Goal: Task Accomplishment & Management: Understand process/instructions

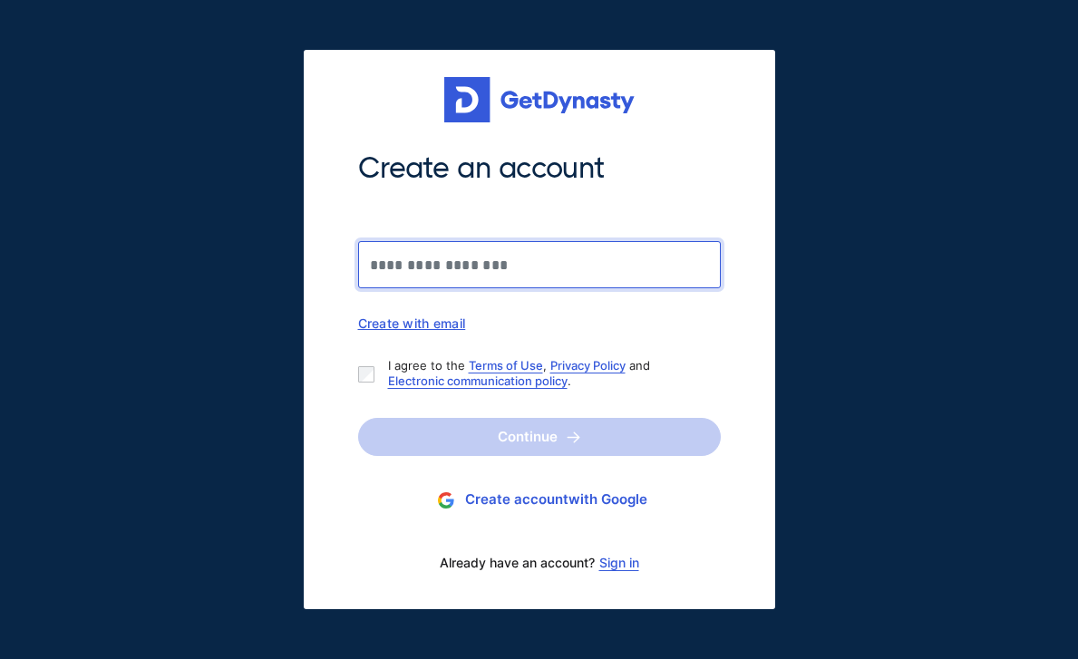
click at [658, 241] on input "Create an account" at bounding box center [539, 264] width 363 height 47
click at [647, 264] on input "Create an account" at bounding box center [539, 264] width 363 height 47
click at [486, 244] on input "Create an account" at bounding box center [539, 264] width 363 height 47
type input "**********"
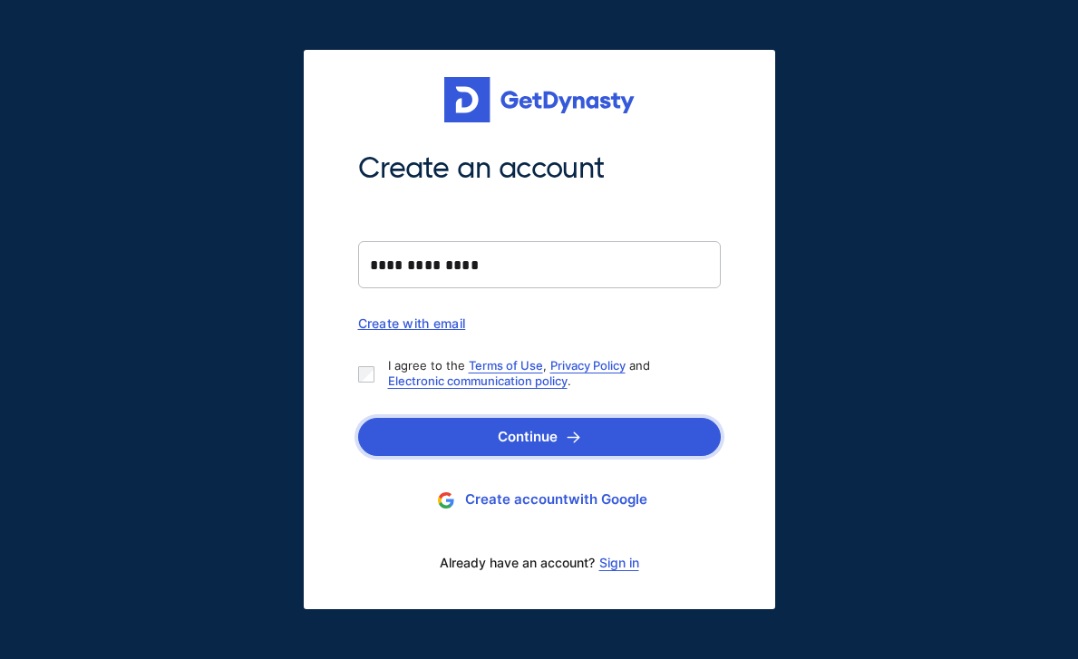
click at [470, 436] on button "Continue" at bounding box center [539, 437] width 363 height 38
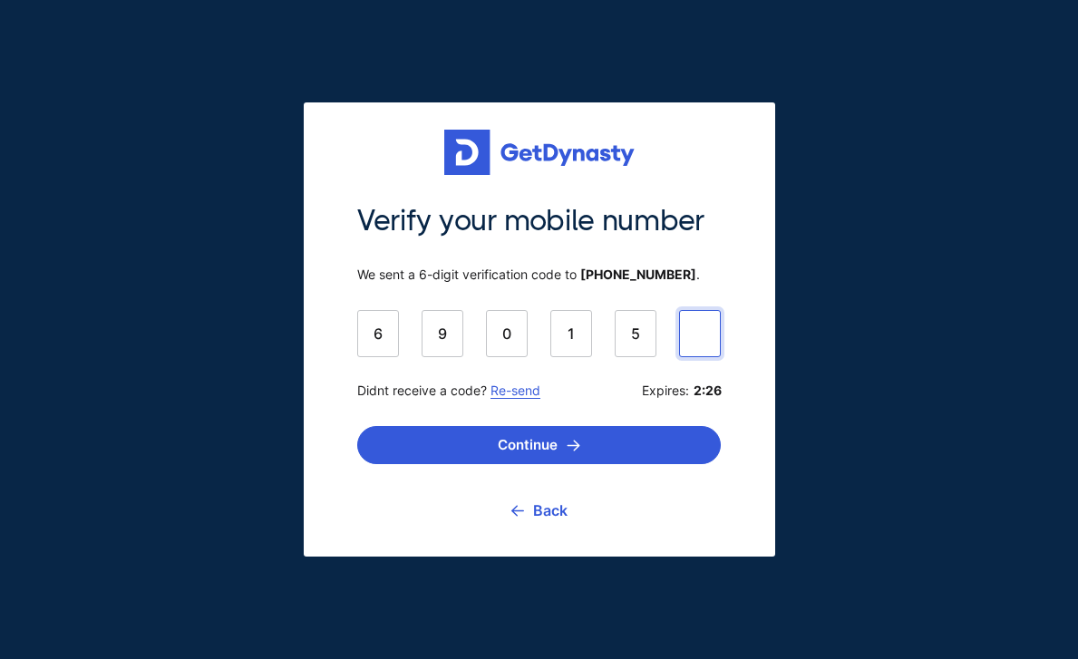
type input "******"
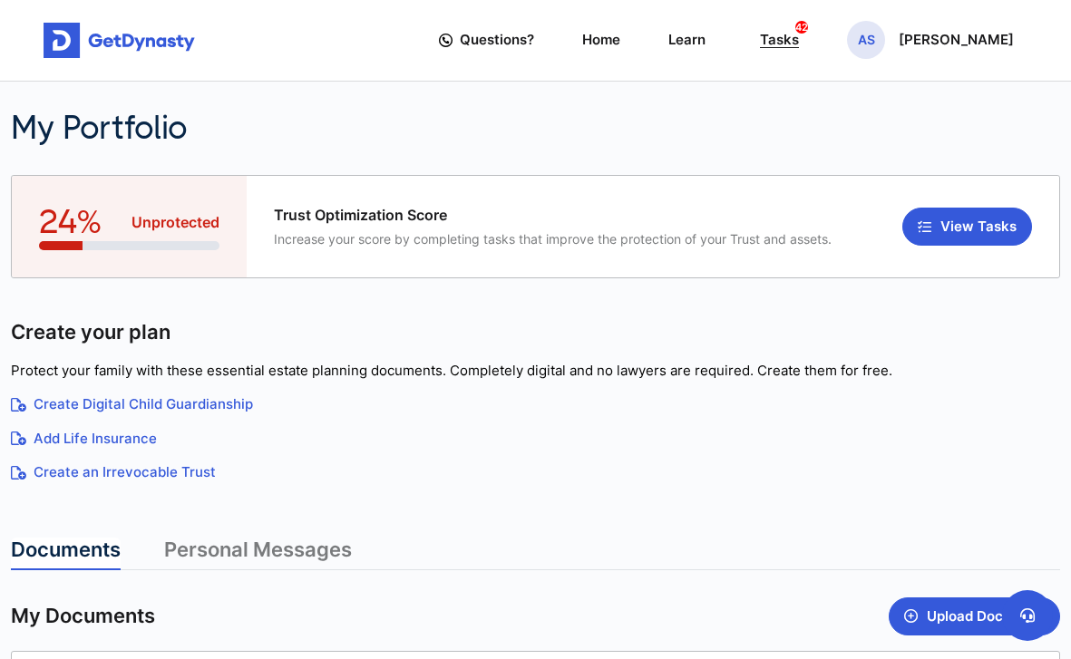
click at [799, 29] on div "Tasks 42" at bounding box center [779, 40] width 39 height 32
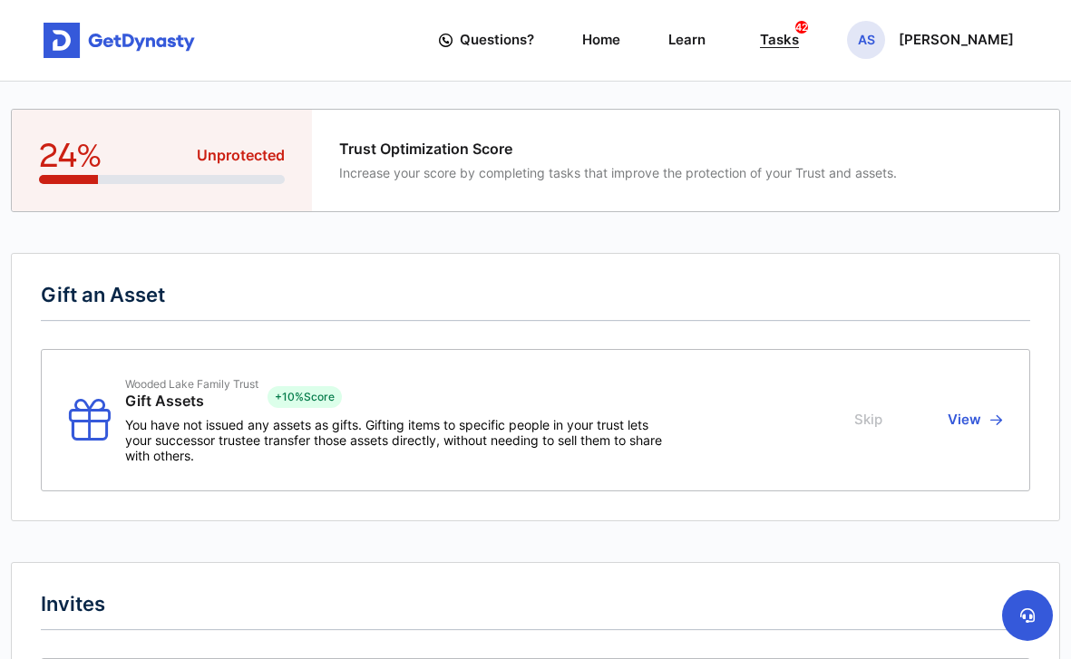
click at [799, 39] on div "Tasks 42" at bounding box center [779, 40] width 39 height 32
click at [534, 41] on span "Questions?" at bounding box center [497, 40] width 74 height 32
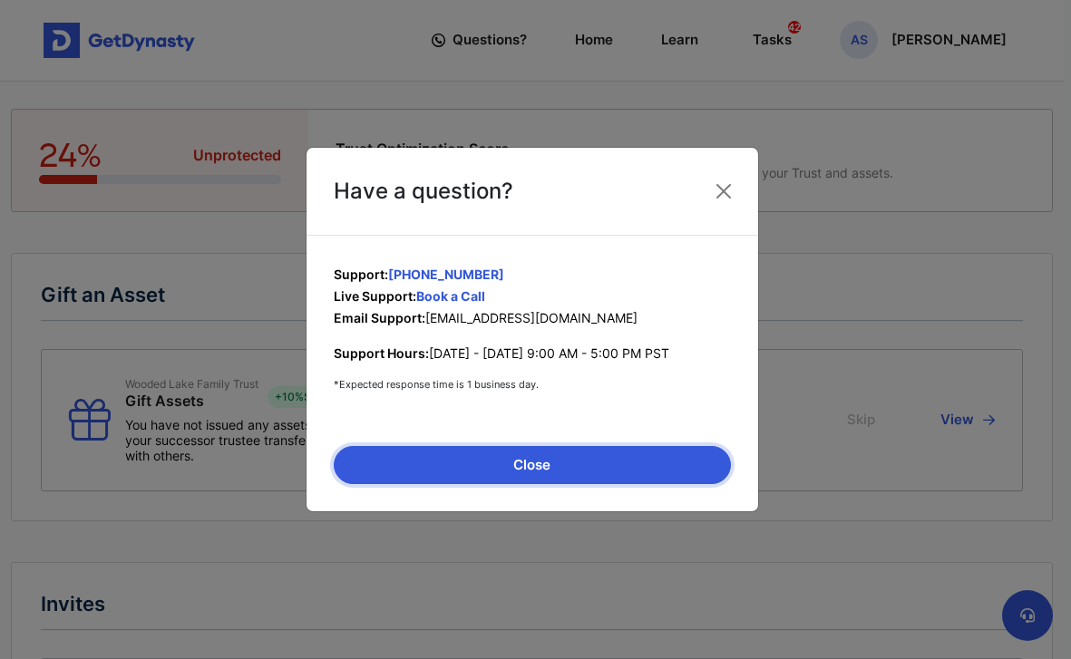
click at [553, 473] on button "Close" at bounding box center [532, 465] width 397 height 38
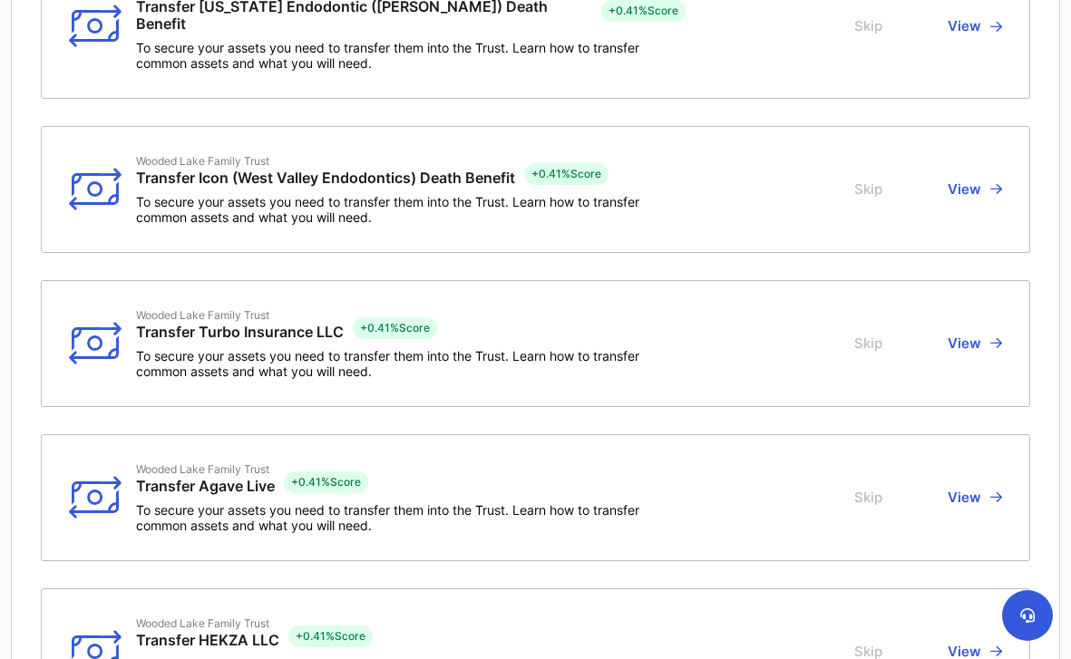
scroll to position [1461, 0]
click at [965, 484] on button "View" at bounding box center [972, 497] width 60 height 71
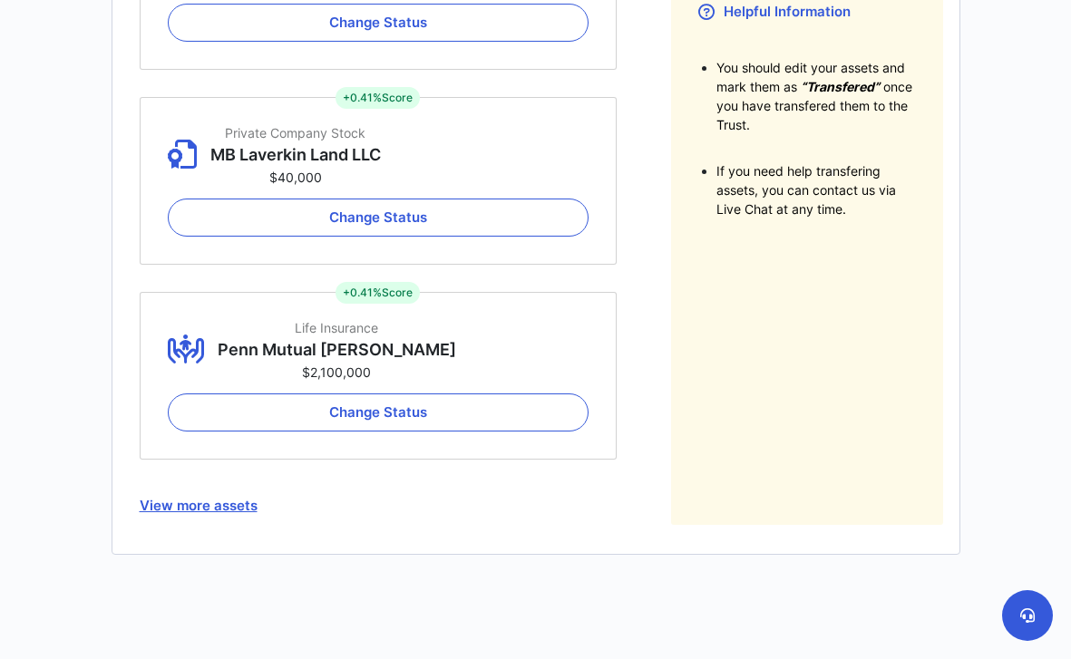
scroll to position [435, 0]
click at [219, 503] on button "View more assets" at bounding box center [379, 507] width 478 height 38
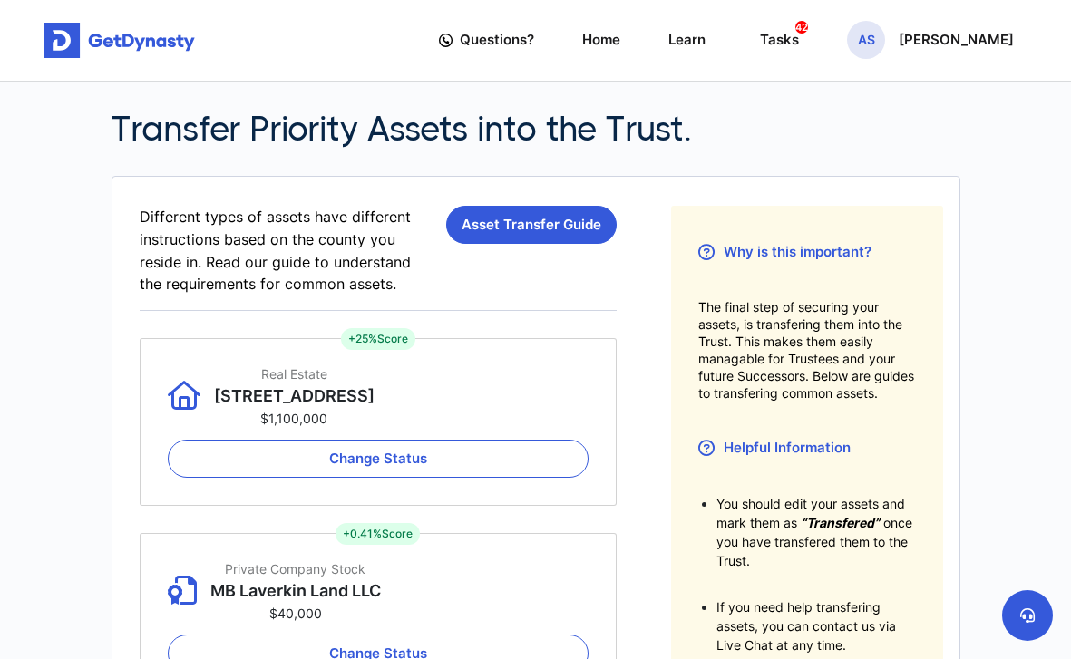
scroll to position [0, 0]
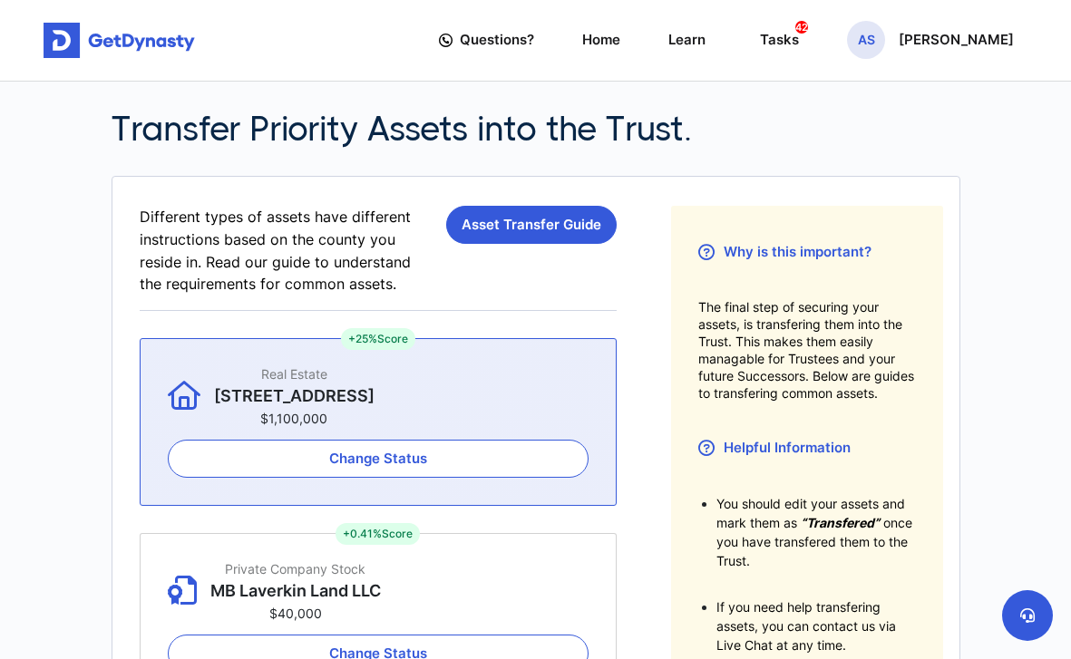
click at [358, 388] on p "3453 West Wind Street" at bounding box center [294, 396] width 161 height 20
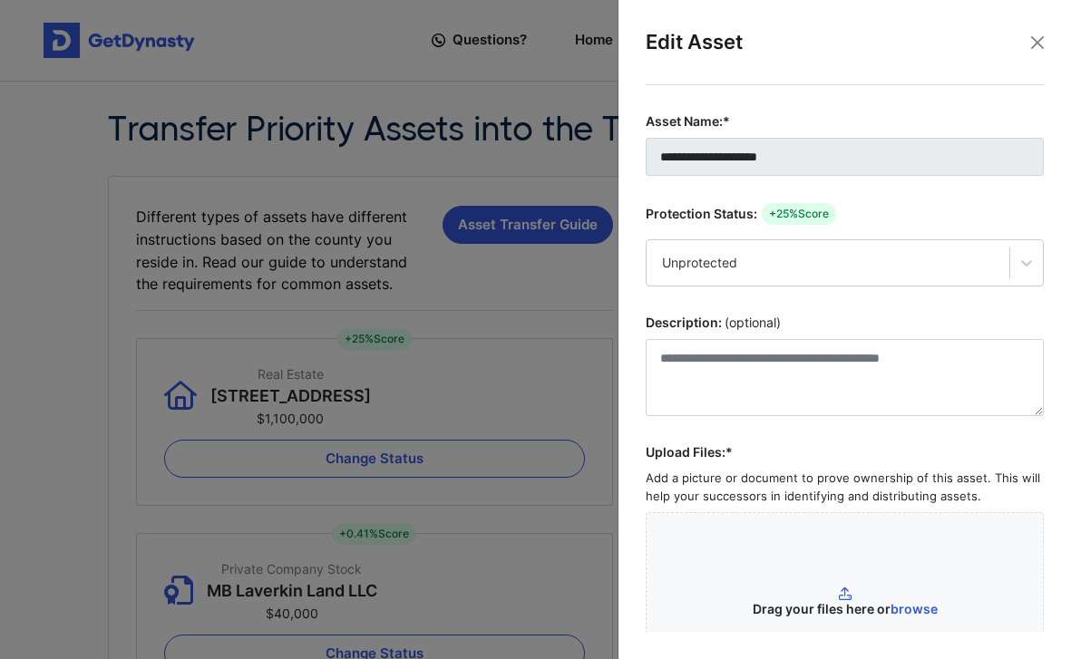
click at [512, 221] on div at bounding box center [535, 329] width 1071 height 659
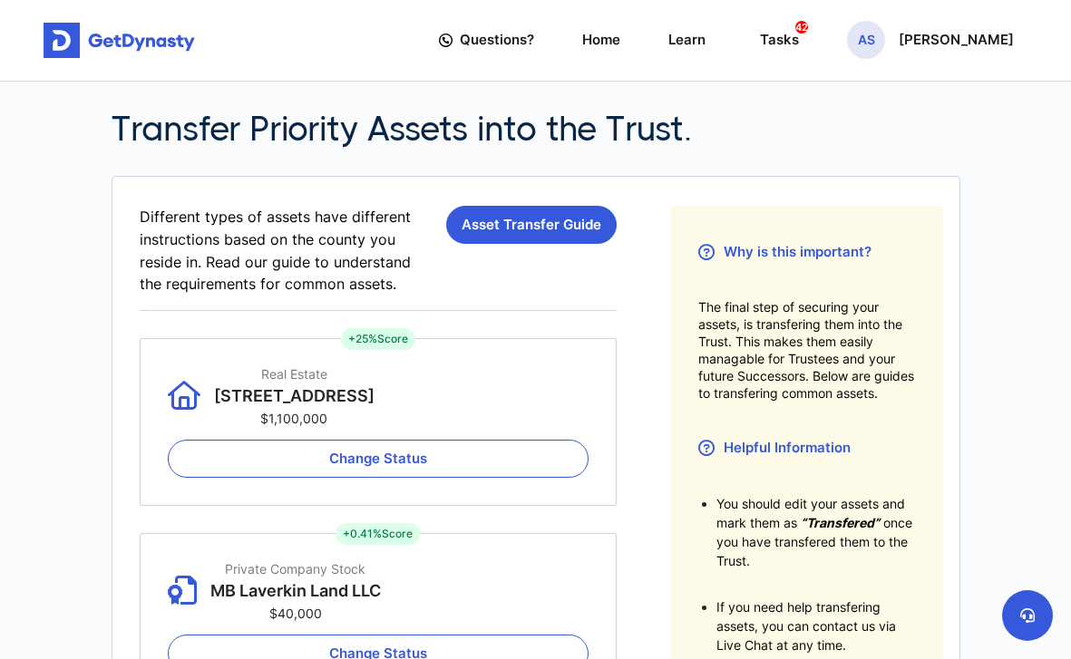
click at [512, 221] on link "Asset Transfer Guide" at bounding box center [531, 225] width 171 height 38
click at [620, 37] on link "Home" at bounding box center [601, 40] width 38 height 50
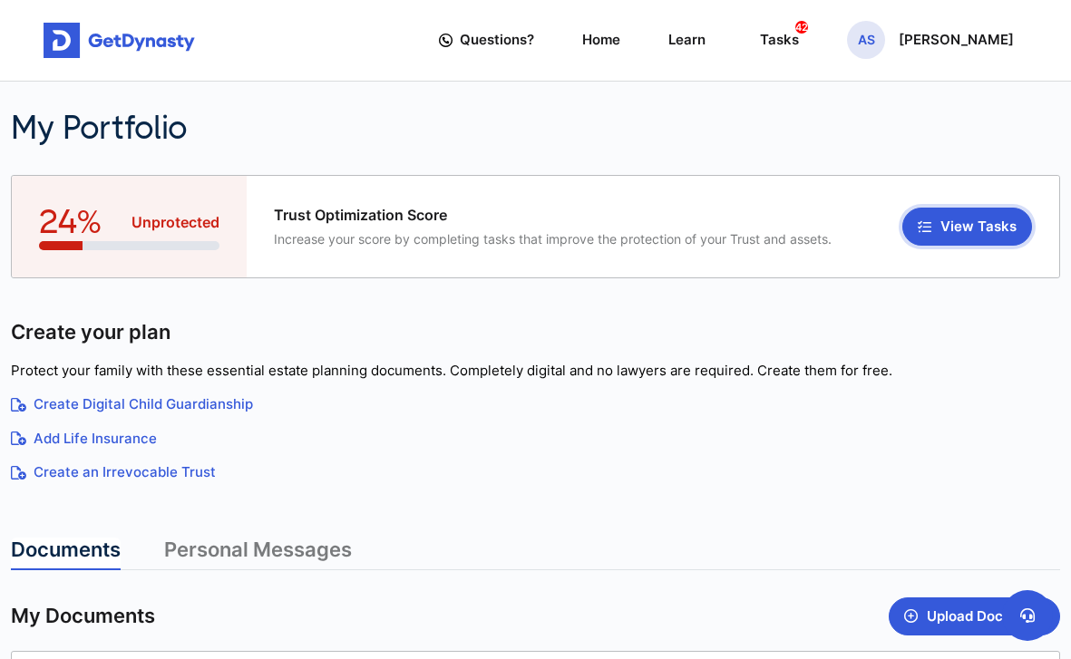
click at [972, 223] on button "View Tasks" at bounding box center [967, 227] width 130 height 38
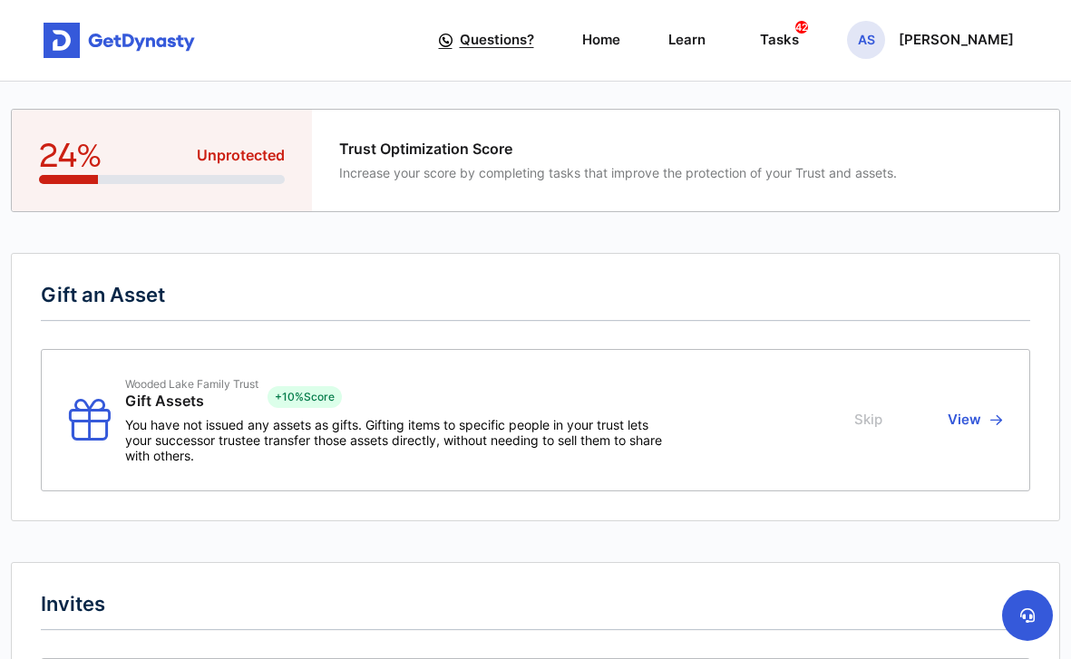
click at [534, 44] on span "Questions?" at bounding box center [497, 40] width 74 height 32
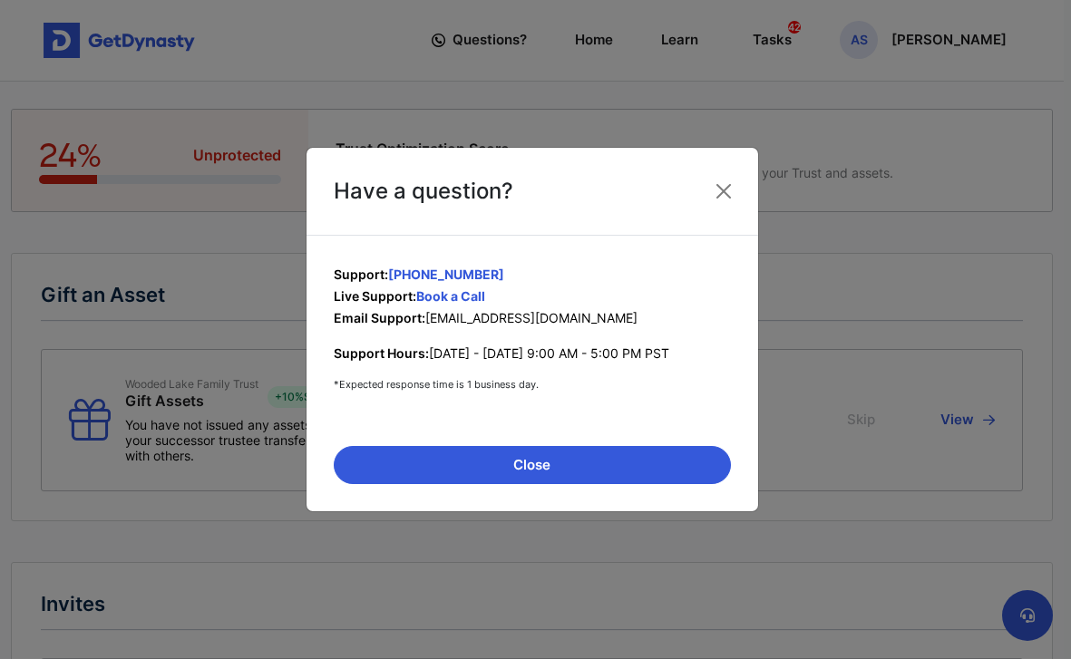
click at [446, 320] on span "[EMAIL_ADDRESS][DOMAIN_NAME]" at bounding box center [531, 317] width 212 height 15
click at [448, 297] on link "Book a Call" at bounding box center [450, 295] width 69 height 15
click at [434, 324] on span "[EMAIL_ADDRESS][DOMAIN_NAME]" at bounding box center [531, 317] width 212 height 15
drag, startPoint x: 429, startPoint y: 320, endPoint x: 580, endPoint y: 322, distance: 150.6
click at [580, 322] on span "[EMAIL_ADDRESS][DOMAIN_NAME]" at bounding box center [531, 317] width 212 height 15
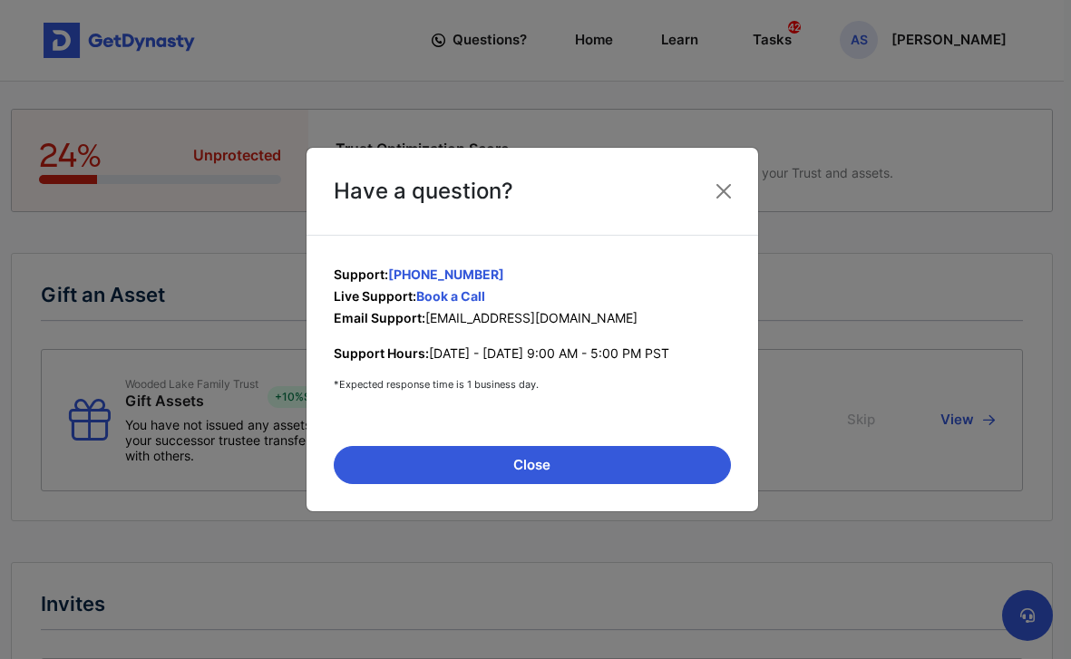
click at [553, 317] on span "[EMAIL_ADDRESS][DOMAIN_NAME]" at bounding box center [531, 317] width 212 height 15
drag, startPoint x: 426, startPoint y: 320, endPoint x: 577, endPoint y: 324, distance: 150.6
click at [577, 324] on span "[EMAIL_ADDRESS][DOMAIN_NAME]" at bounding box center [531, 317] width 212 height 15
copy p "[EMAIL_ADDRESS][DOMAIN_NAME]"
click at [825, 0] on div "Have a question? Support: [PHONE_NUMBER] Live Support: Book a Call Email Suppor…" at bounding box center [535, 329] width 1071 height 659
